Goal: Check status: Check status

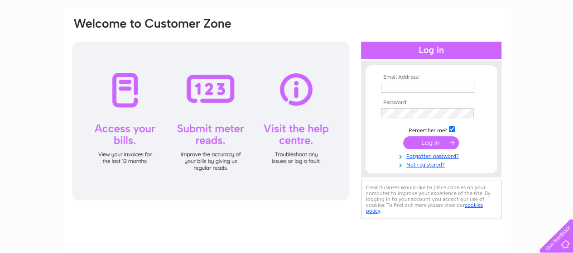
type input "[EMAIL_ADDRESS][DOMAIN_NAME]"
click at [425, 143] on input "submit" at bounding box center [431, 142] width 56 height 13
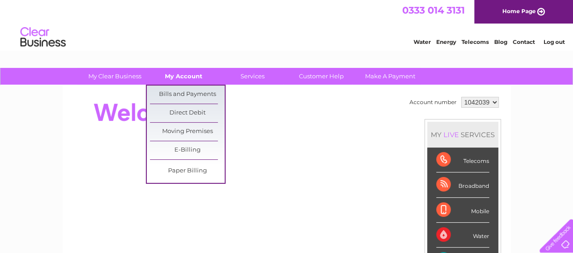
click at [177, 78] on link "My Account" at bounding box center [183, 76] width 75 height 17
click at [173, 92] on link "Bills and Payments" at bounding box center [187, 95] width 75 height 18
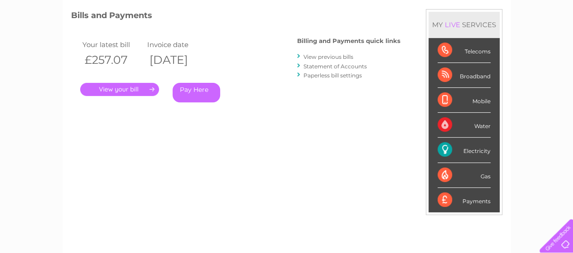
click at [141, 90] on link "." at bounding box center [119, 89] width 79 height 13
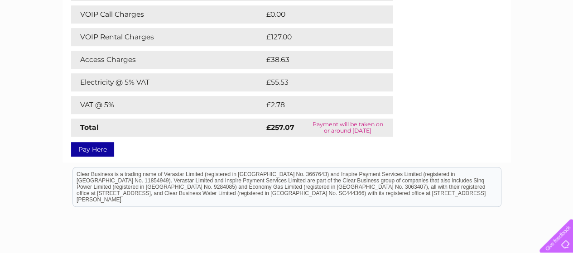
scroll to position [60, 0]
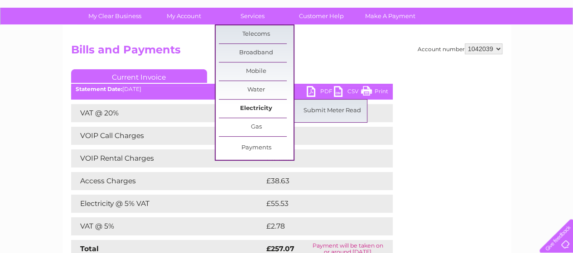
click at [261, 108] on link "Electricity" at bounding box center [256, 109] width 75 height 18
